Goal: Task Accomplishment & Management: Manage account settings

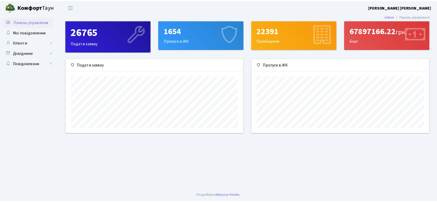
scroll to position [75, 180]
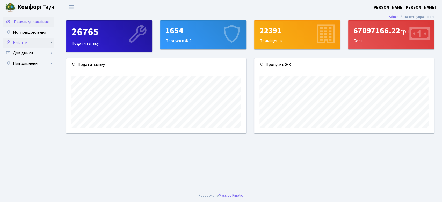
click at [27, 42] on link "Клієнти" at bounding box center [29, 43] width 52 height 10
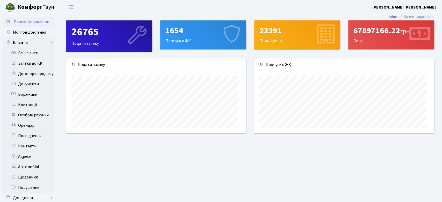
scroll to position [258708, 258605]
click at [28, 43] on link "Клієнти" at bounding box center [29, 43] width 52 height 10
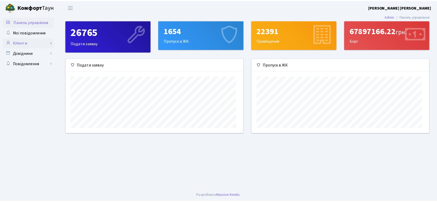
scroll to position [75, 180]
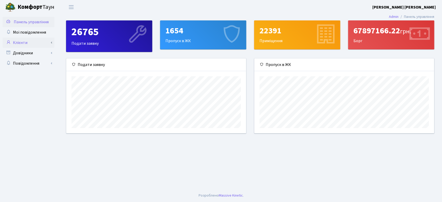
click at [28, 43] on link "Клієнти" at bounding box center [29, 43] width 52 height 10
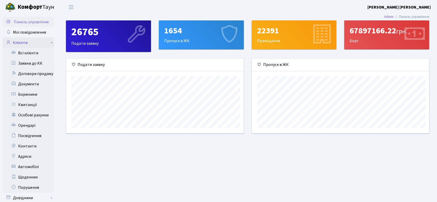
scroll to position [258708, 258605]
click at [30, 52] on link "Всі клієнти" at bounding box center [29, 53] width 52 height 10
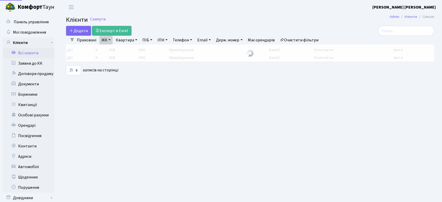
select select "25"
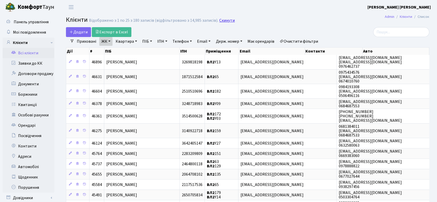
click at [220, 19] on link "Скинути" at bounding box center [227, 20] width 16 height 5
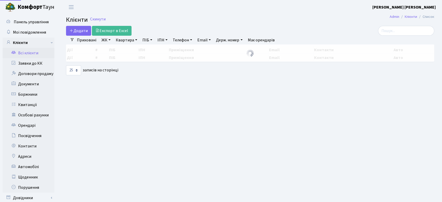
select select "25"
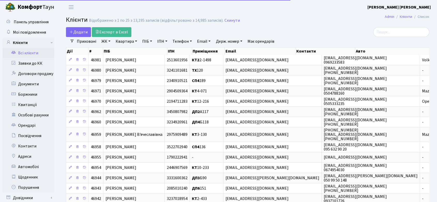
click at [147, 38] on link "ПІБ" at bounding box center [147, 41] width 14 height 9
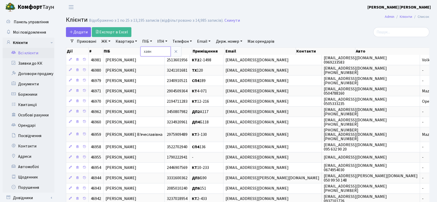
type input "хаян"
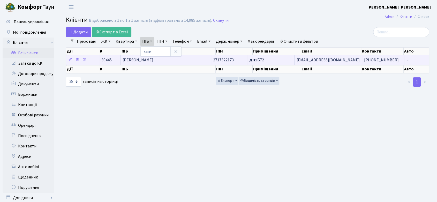
click at [153, 61] on span "[PERSON_NAME]" at bounding box center [138, 60] width 31 height 6
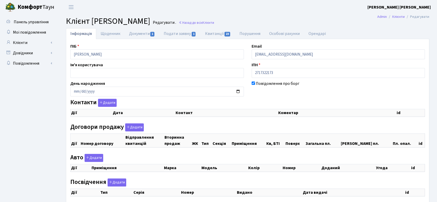
checkbox input "true"
select select "25"
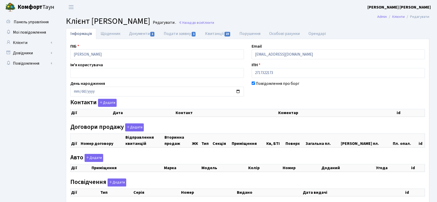
select select "25"
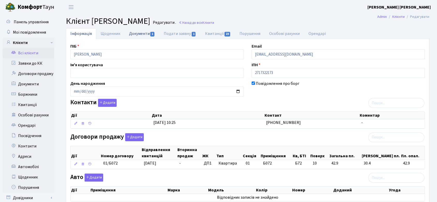
click at [142, 34] on link "Документи 1" at bounding box center [142, 33] width 35 height 11
select select "25"
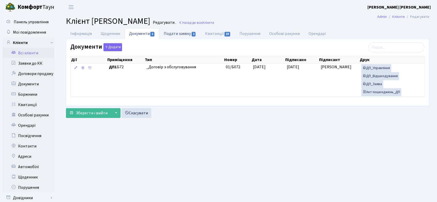
click at [180, 32] on link "Подати заявку 1" at bounding box center [179, 33] width 41 height 11
select select "25"
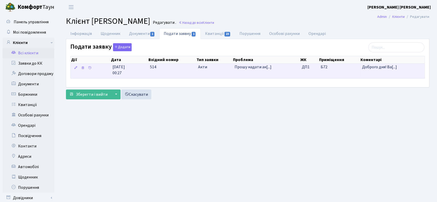
click at [248, 67] on span "Прошу надати ак[...]" at bounding box center [253, 67] width 37 height 6
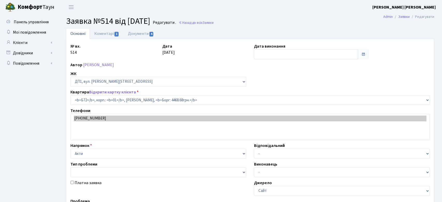
select select "30283"
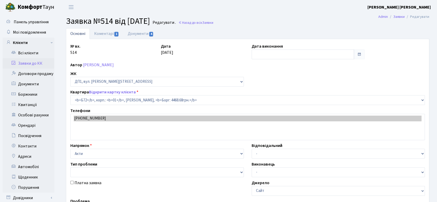
type input "[DATE]"
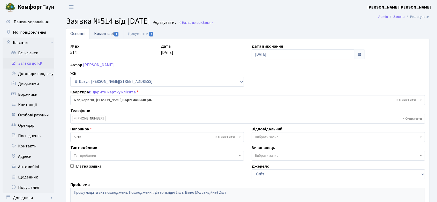
click at [100, 33] on link "Коментарі 1" at bounding box center [107, 33] width 34 height 11
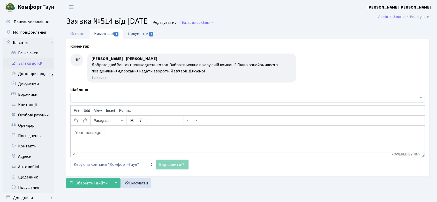
click at [141, 33] on link "Документи 4" at bounding box center [140, 33] width 35 height 11
select select "25"
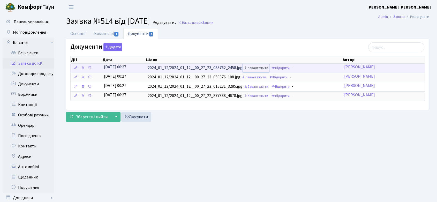
click at [257, 67] on link "Завантажити" at bounding box center [256, 68] width 27 height 8
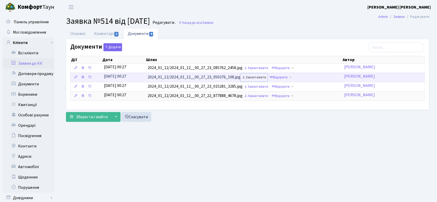
drag, startPoint x: 257, startPoint y: 77, endPoint x: 262, endPoint y: 75, distance: 5.7
click at [257, 77] on link "Завантажити" at bounding box center [254, 77] width 27 height 8
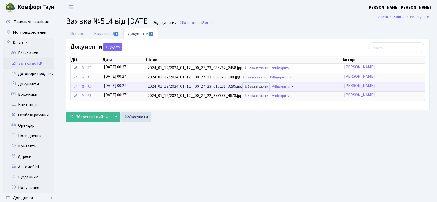
click at [259, 86] on link "Завантажити" at bounding box center [256, 87] width 27 height 8
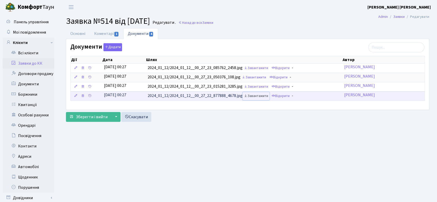
click at [260, 95] on link "Завантажити" at bounding box center [256, 96] width 27 height 8
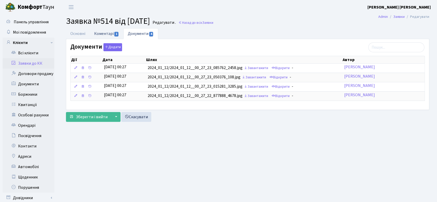
click at [108, 33] on link "Коментарі 1" at bounding box center [107, 33] width 34 height 11
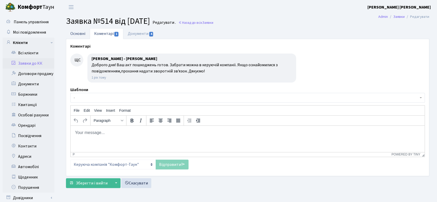
click at [79, 33] on link "Основні" at bounding box center [78, 33] width 24 height 11
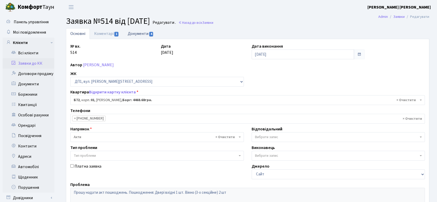
click at [139, 33] on link "Документи 4" at bounding box center [140, 33] width 35 height 11
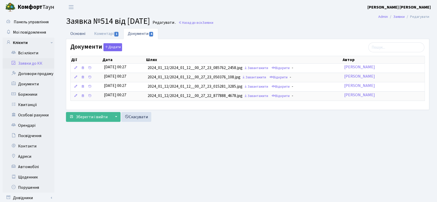
click at [84, 35] on link "Основні" at bounding box center [78, 33] width 24 height 11
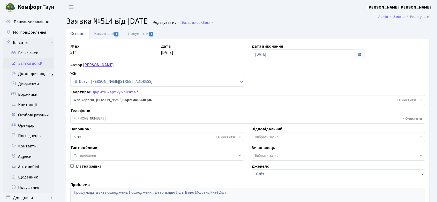
click at [114, 63] on link "[PERSON_NAME]" at bounding box center [98, 65] width 31 height 6
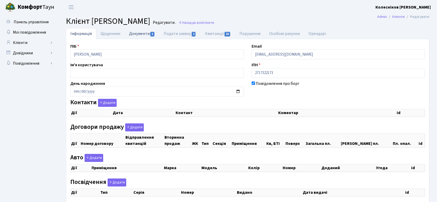
click at [146, 34] on link "Документи 1" at bounding box center [142, 33] width 35 height 11
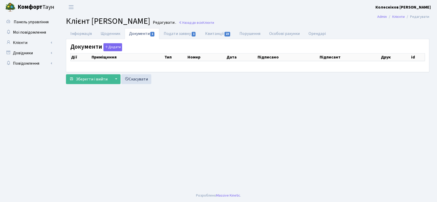
select select "25"
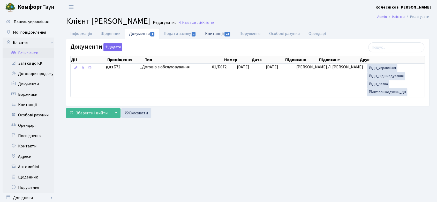
click at [210, 32] on link "Квитанції 23" at bounding box center [218, 33] width 34 height 11
select select "25"
